Goal: Transaction & Acquisition: Purchase product/service

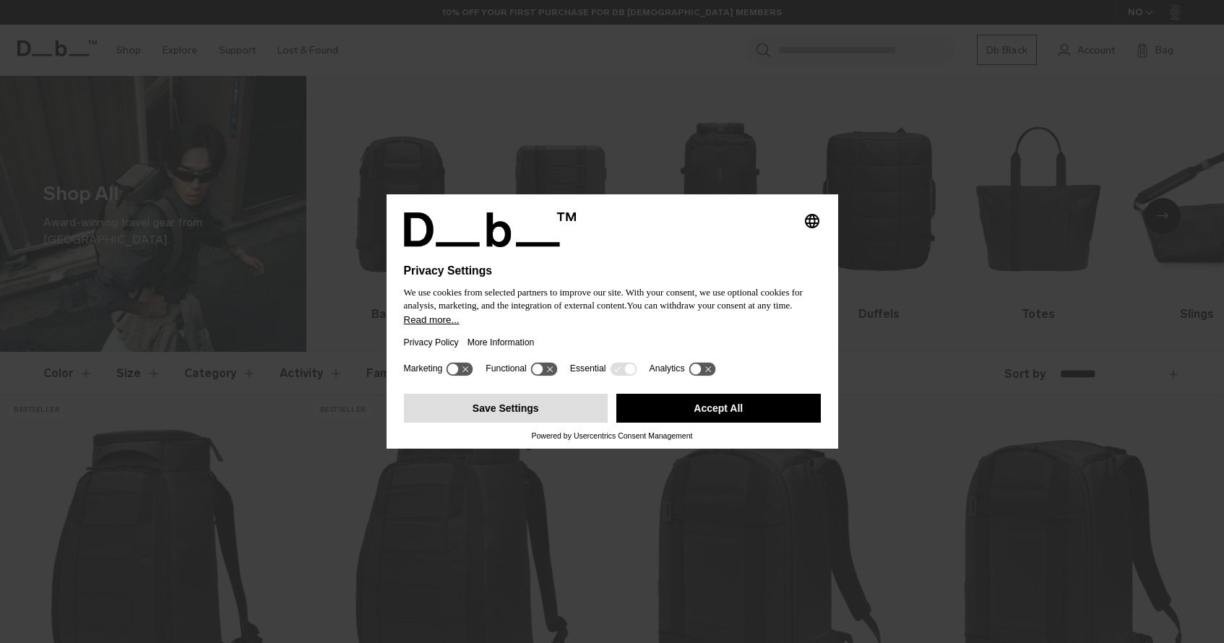
click at [526, 406] on button "Save Settings" at bounding box center [506, 408] width 204 height 29
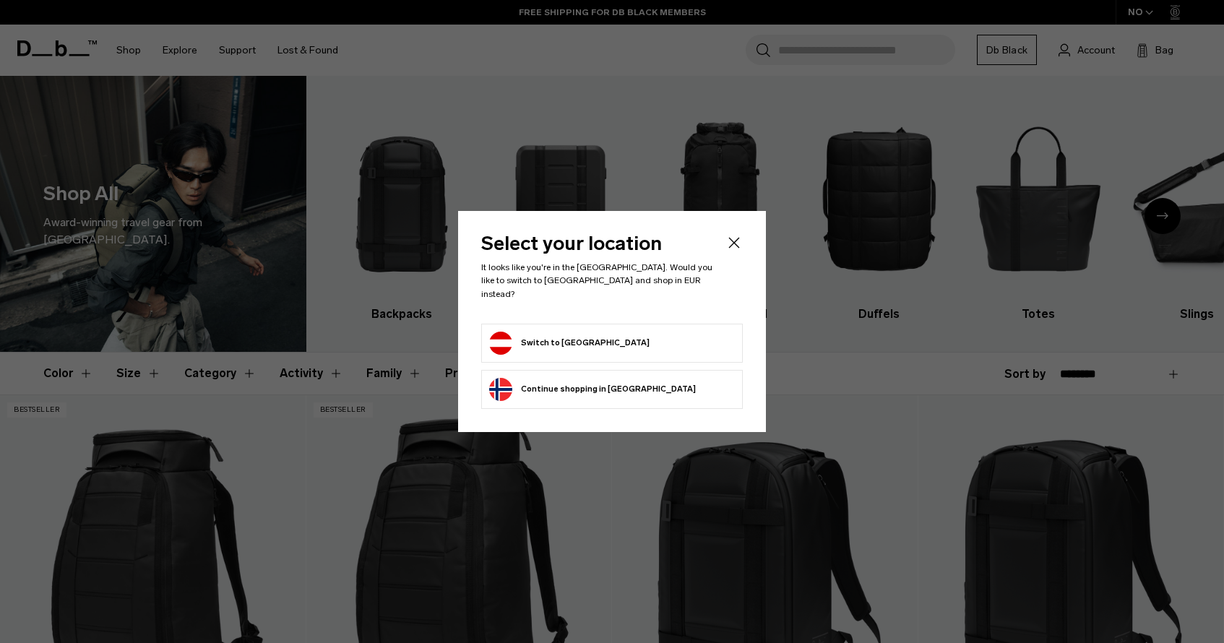
click at [575, 334] on button "Switch to Austria" at bounding box center [569, 343] width 160 height 23
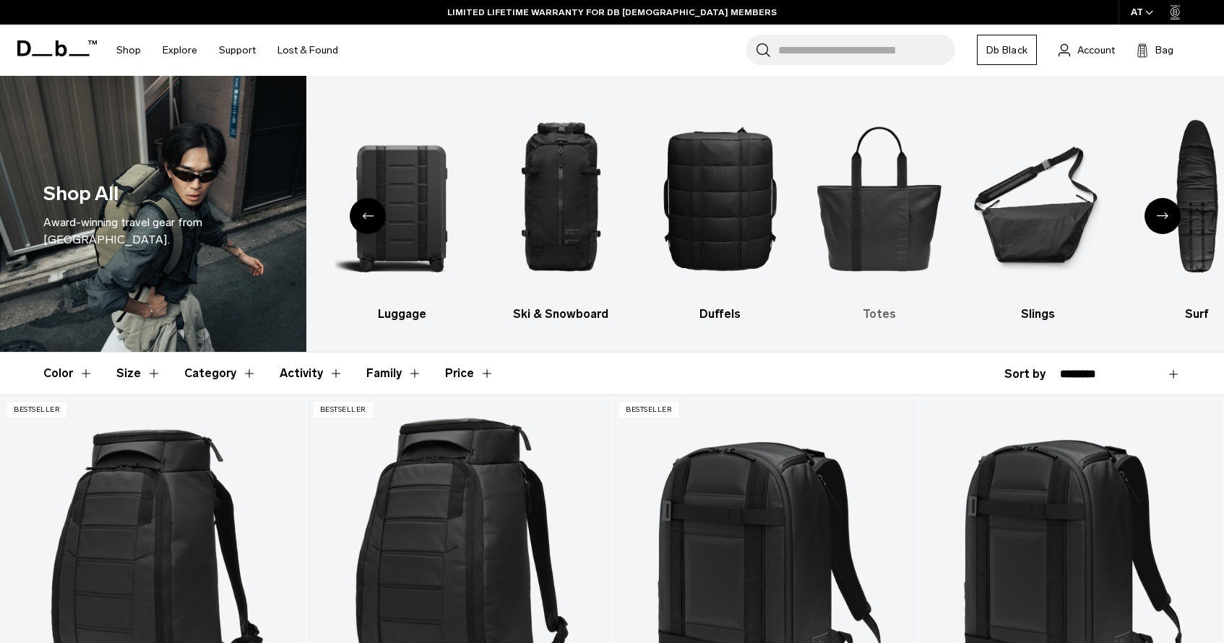
click at [862, 224] on img "5 / 10" at bounding box center [879, 198] width 134 height 201
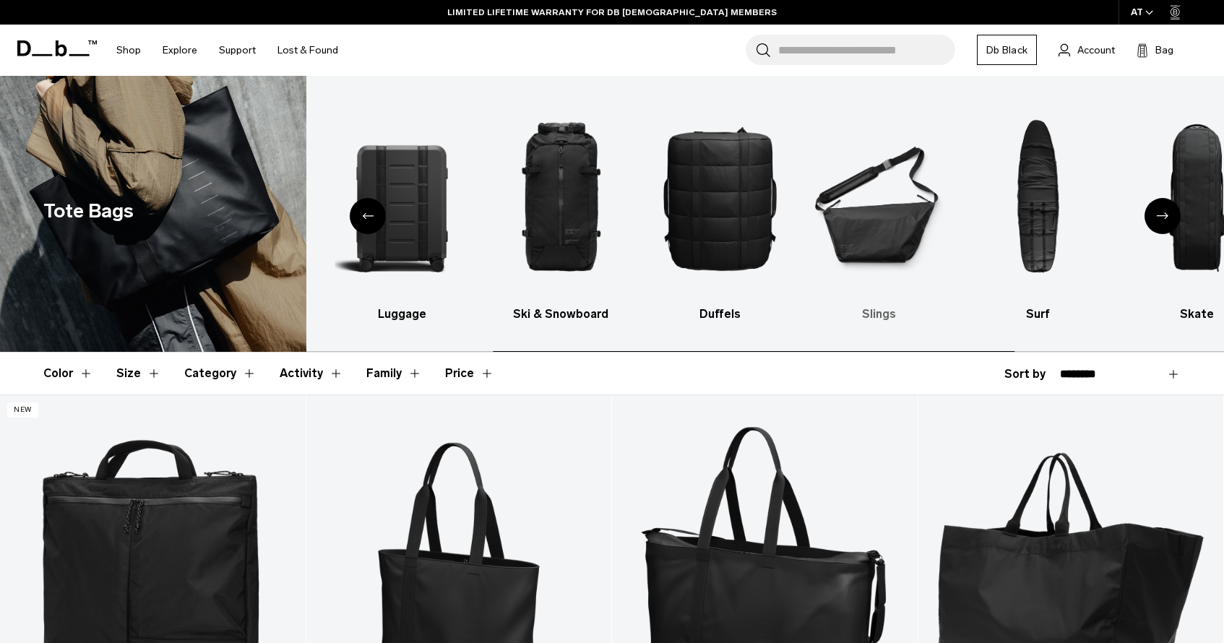
click at [880, 205] on img "6 / 10" at bounding box center [879, 198] width 134 height 201
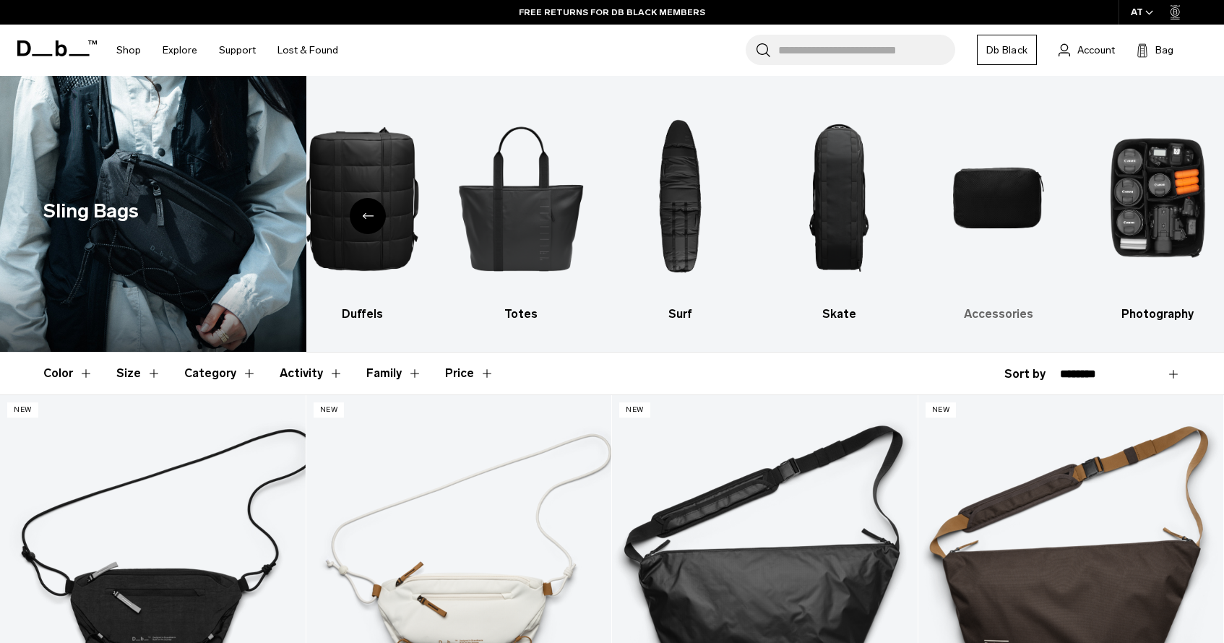
click at [1008, 189] on img "9 / 10" at bounding box center [998, 198] width 134 height 201
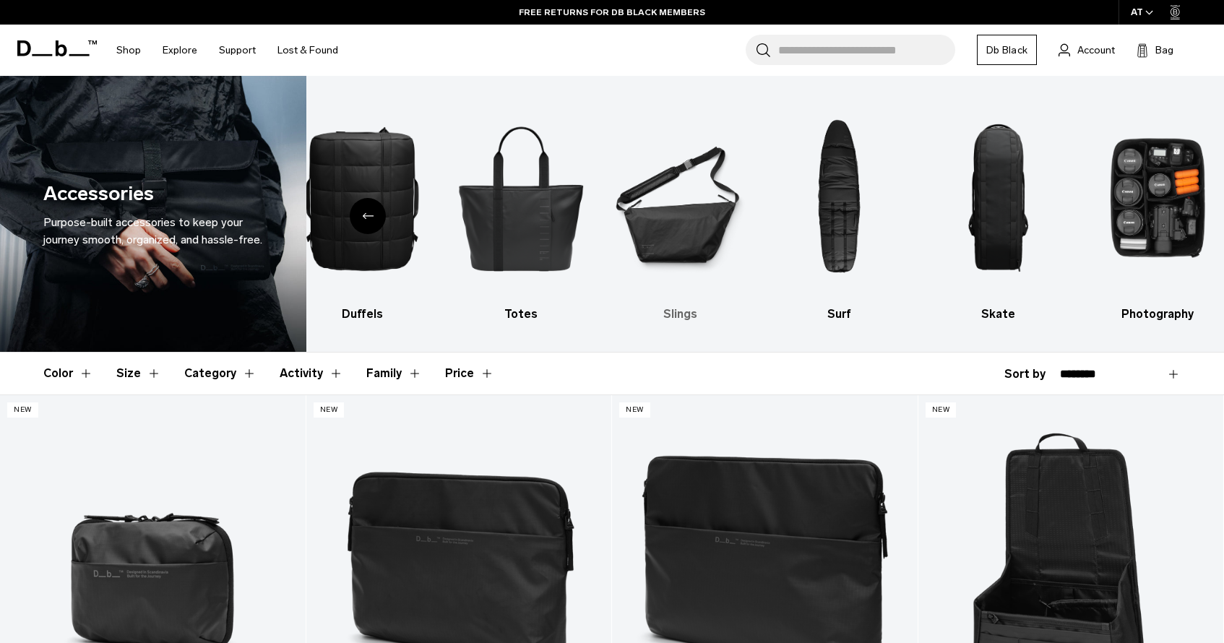
click at [694, 222] on img "7 / 10" at bounding box center [680, 198] width 134 height 201
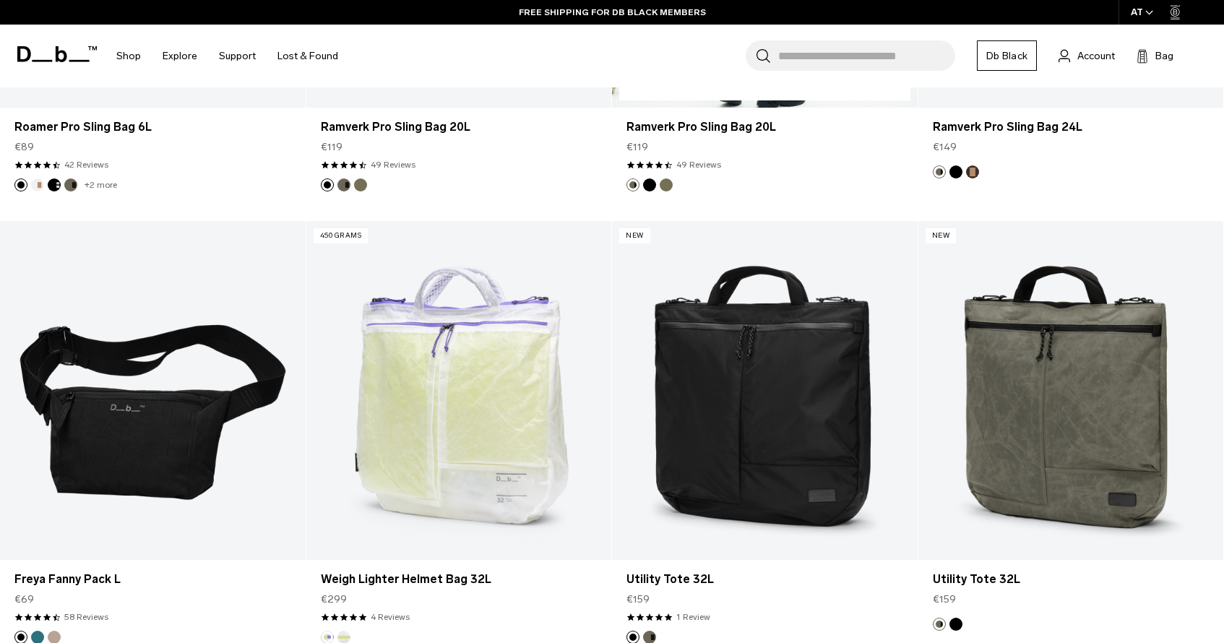
scroll to position [1081, 0]
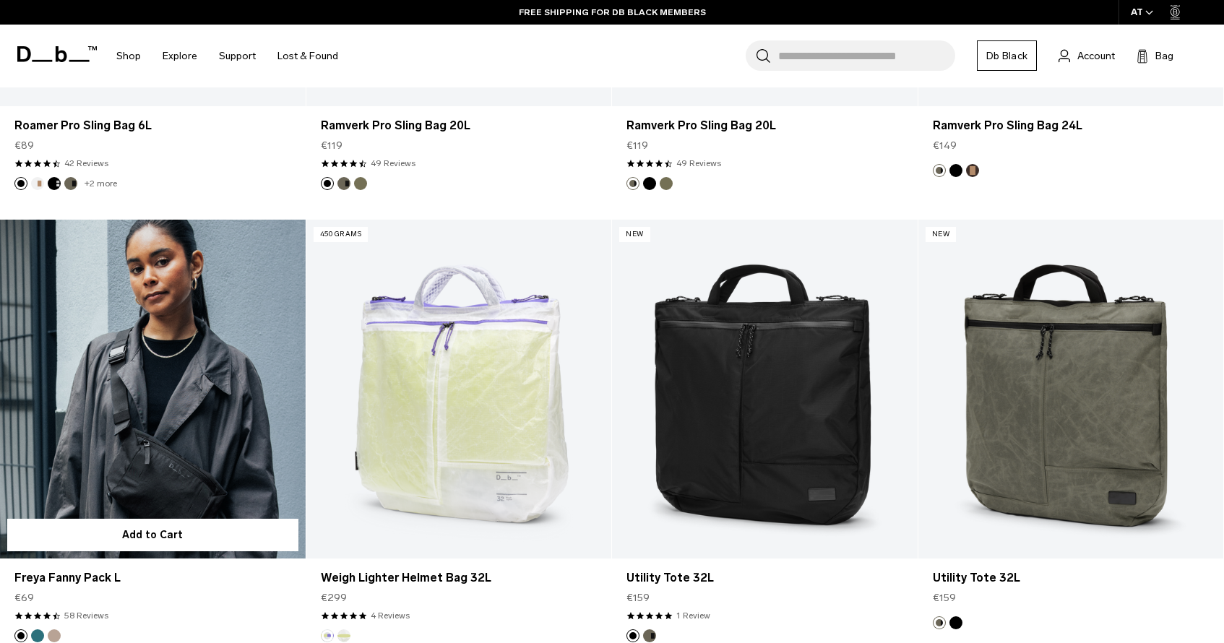
click at [204, 420] on link "Freya Fanny Pack L" at bounding box center [153, 389] width 306 height 339
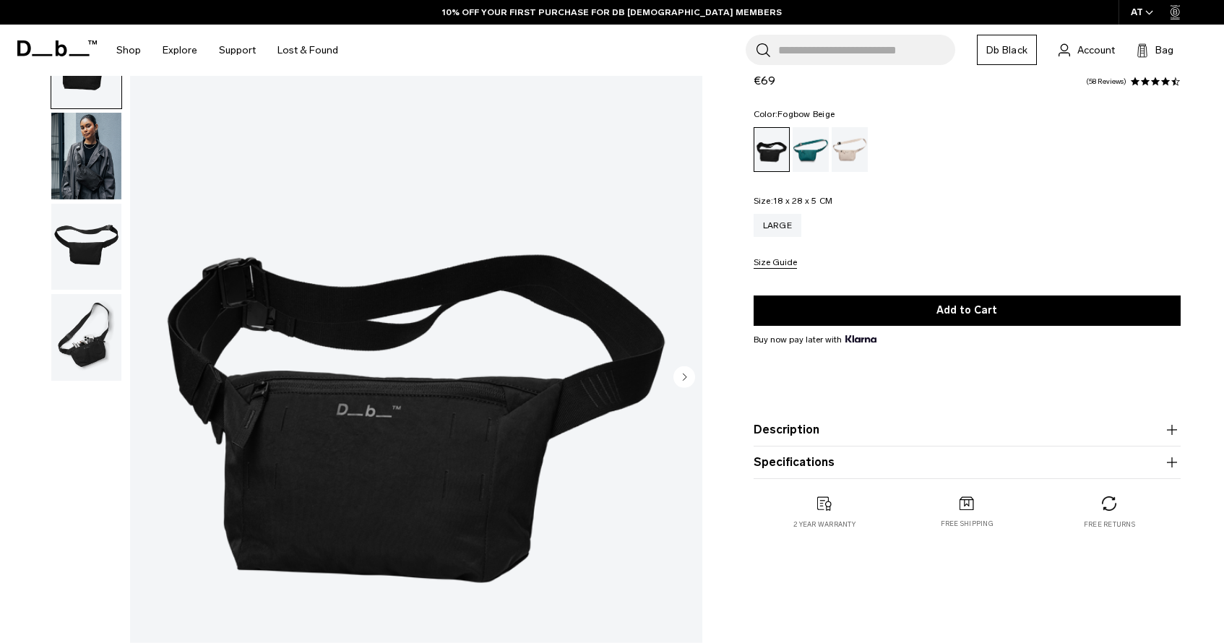
click at [848, 155] on div "Fogbow Beige" at bounding box center [849, 149] width 37 height 45
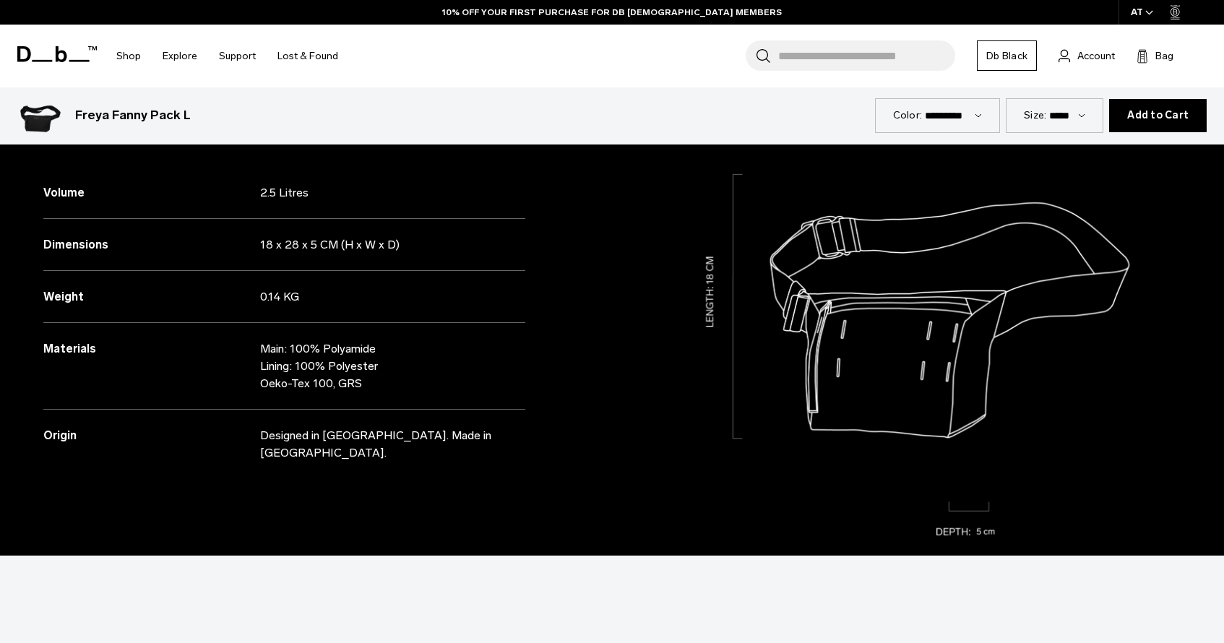
scroll to position [1400, 0]
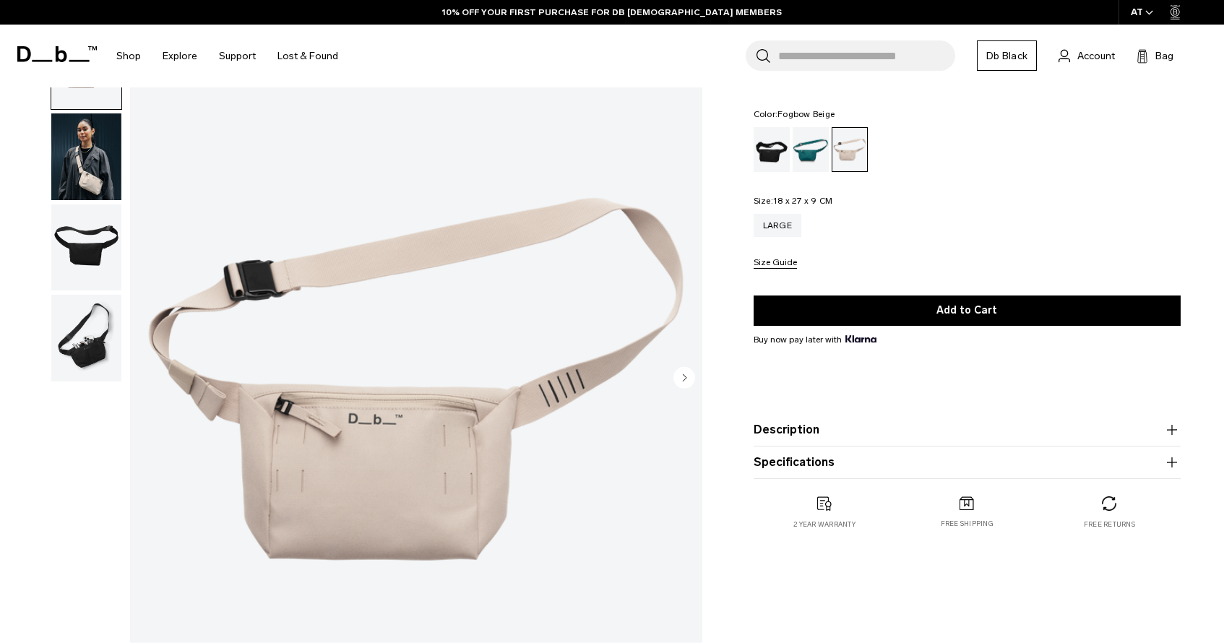
click at [87, 187] on img "button" at bounding box center [86, 156] width 70 height 87
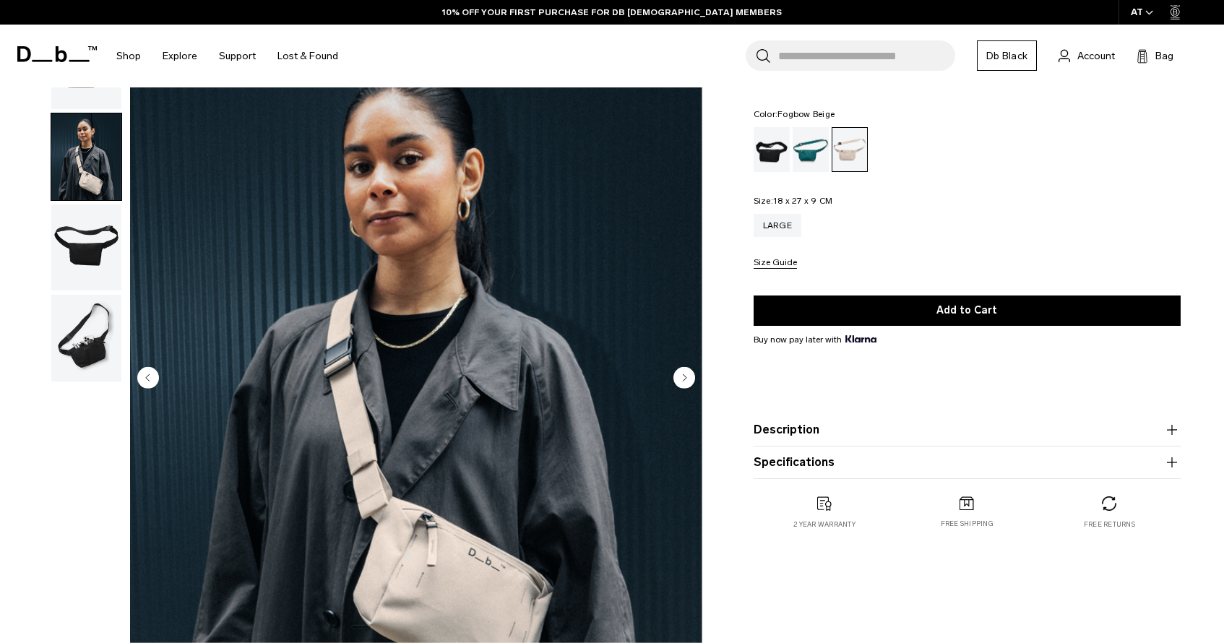
click at [87, 255] on img "button" at bounding box center [86, 247] width 70 height 87
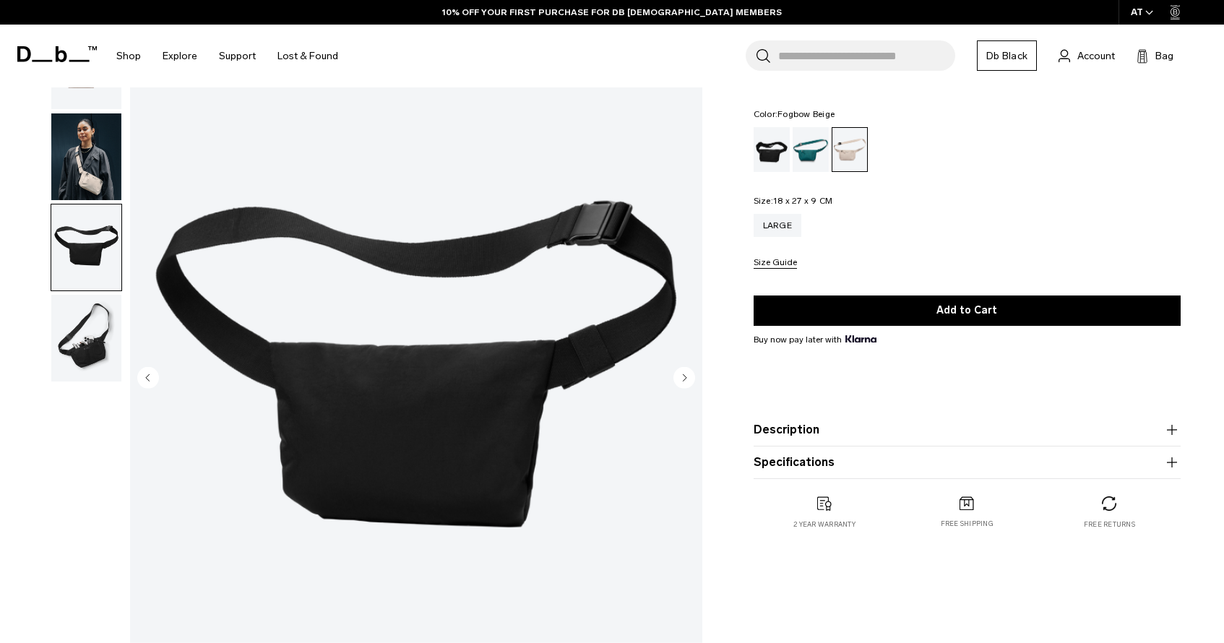
click at [83, 343] on img "button" at bounding box center [86, 338] width 70 height 87
